Goal: Find specific fact: Find specific fact

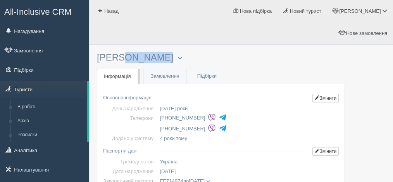
drag, startPoint x: 98, startPoint y: 35, endPoint x: 148, endPoint y: 34, distance: 50.0
click at [148, 52] on h3 "GOROBETS BOGDAN Менеджер: Леонтьева Татьяна Відправити до архіву Взяти в роботу…" at bounding box center [221, 57] width 248 height 10
copy h3 "GOROBETS"
drag, startPoint x: 157, startPoint y: 35, endPoint x: 190, endPoint y: 36, distance: 33.0
click at [190, 52] on h3 "GOROBETS BOGDAN Менеджер: Леонтьева Татьяна Відправити до архіву Взяти в роботу…" at bounding box center [221, 57] width 248 height 10
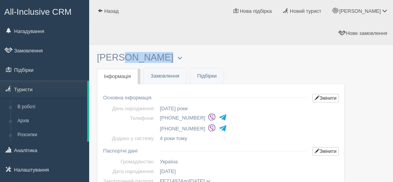
copy h3 "BOGDAN"
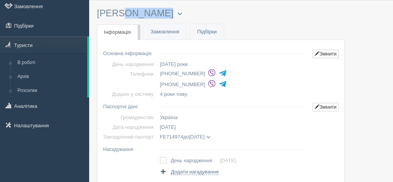
scroll to position [52, 0]
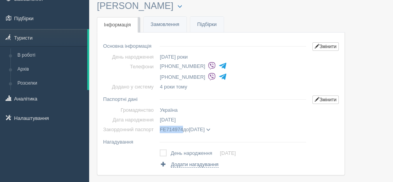
copy span "FE714974"
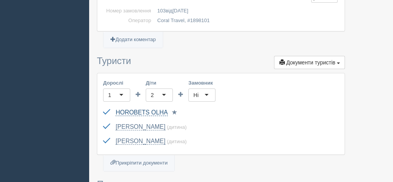
scroll to position [181, 0]
click at [141, 109] on link "HOROBETS [PERSON_NAME]" at bounding box center [141, 112] width 52 height 7
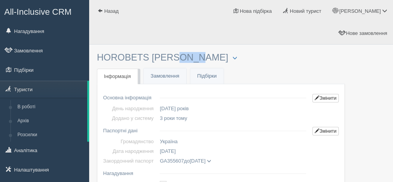
drag, startPoint x: 151, startPoint y: 36, endPoint x: 176, endPoint y: 36, distance: 24.4
click at [176, 52] on h3 "HOROBETS [PERSON_NAME] [PERSON_NAME]: [PERSON_NAME] Відправити до архіву Взяти …" at bounding box center [221, 57] width 248 height 10
copy h3 "[PERSON_NAME]"
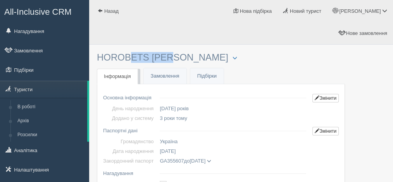
drag, startPoint x: 97, startPoint y: 35, endPoint x: 141, endPoint y: 34, distance: 43.8
click at [147, 52] on h3 "HOROBETS [PERSON_NAME] [PERSON_NAME]: [PERSON_NAME] Відправити до архіву Взяти …" at bounding box center [221, 57] width 248 height 10
copy h3 "HOROBETS"
copy span "GA355607"
